Goal: Information Seeking & Learning: Learn about a topic

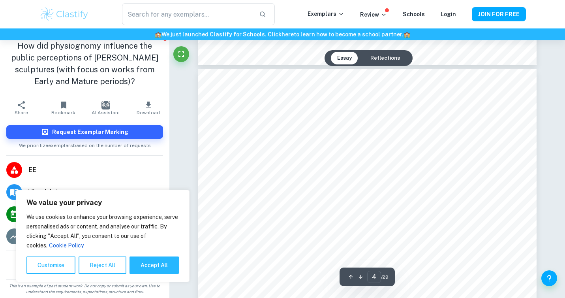
scroll to position [1417, 0]
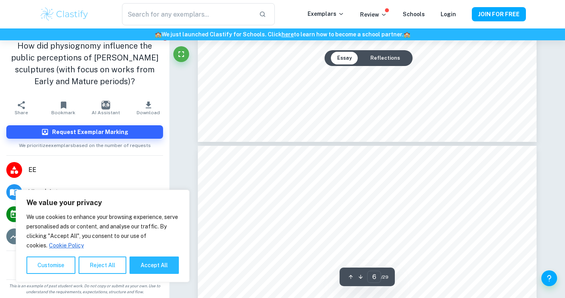
type input "5"
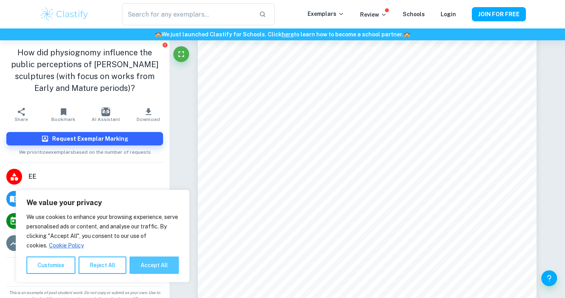
click at [144, 260] on button "Accept All" at bounding box center [153, 264] width 49 height 17
checkbox input "true"
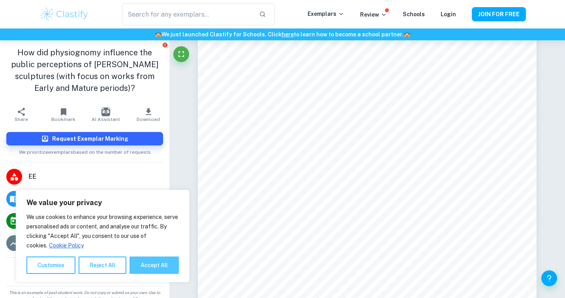
checkbox input "true"
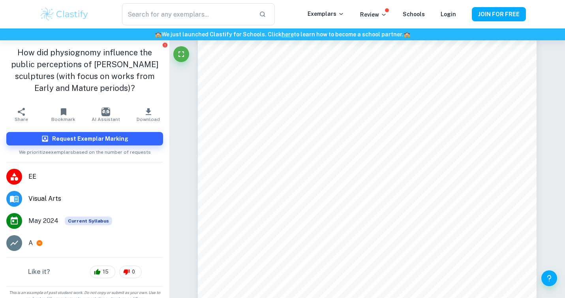
click at [43, 194] on span "Visual Arts" at bounding box center [95, 198] width 135 height 9
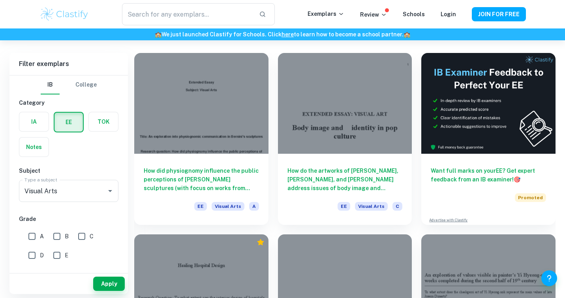
scroll to position [71, 0]
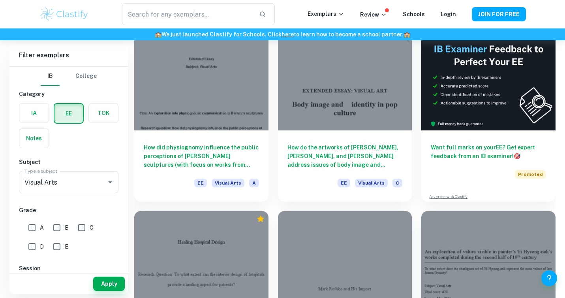
click at [33, 229] on input "A" at bounding box center [32, 228] width 16 height 16
checkbox input "true"
click at [106, 280] on button "Apply" at bounding box center [109, 283] width 32 height 14
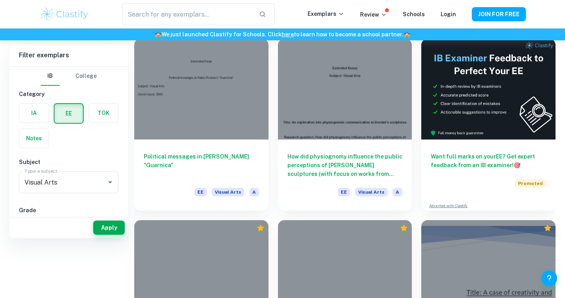
scroll to position [0, 0]
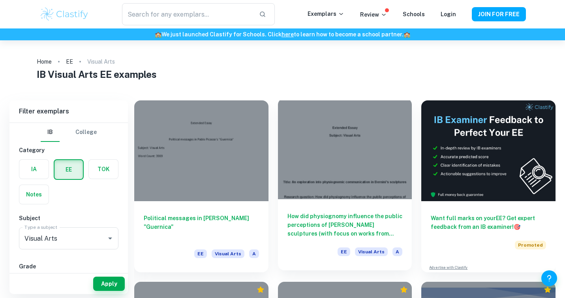
click at [335, 156] on div at bounding box center [345, 148] width 134 height 101
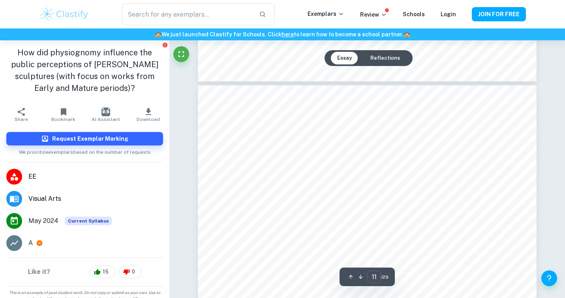
scroll to position [4524, 0]
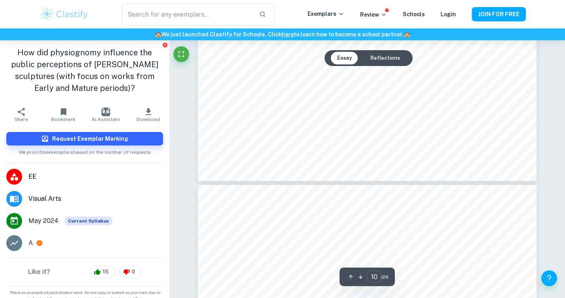
type input "9"
